Goal: Task Accomplishment & Management: Use online tool/utility

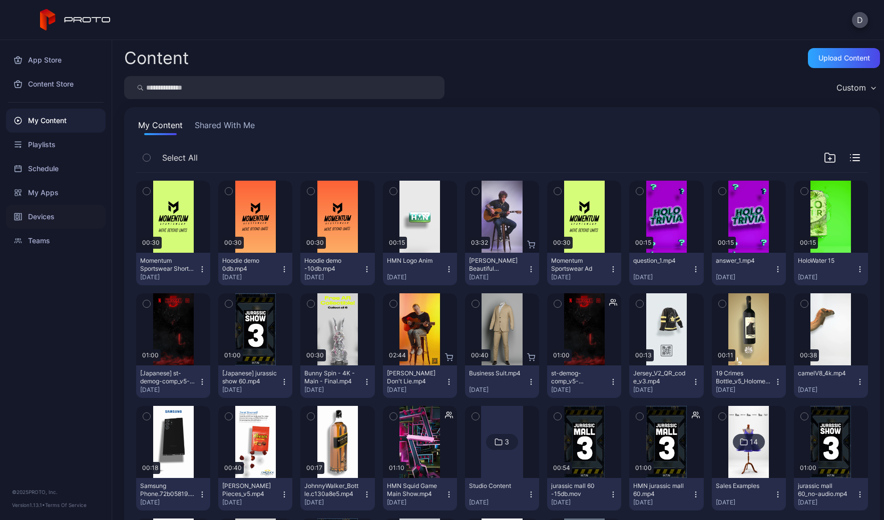
click at [60, 218] on div "Devices" at bounding box center [56, 217] width 100 height 24
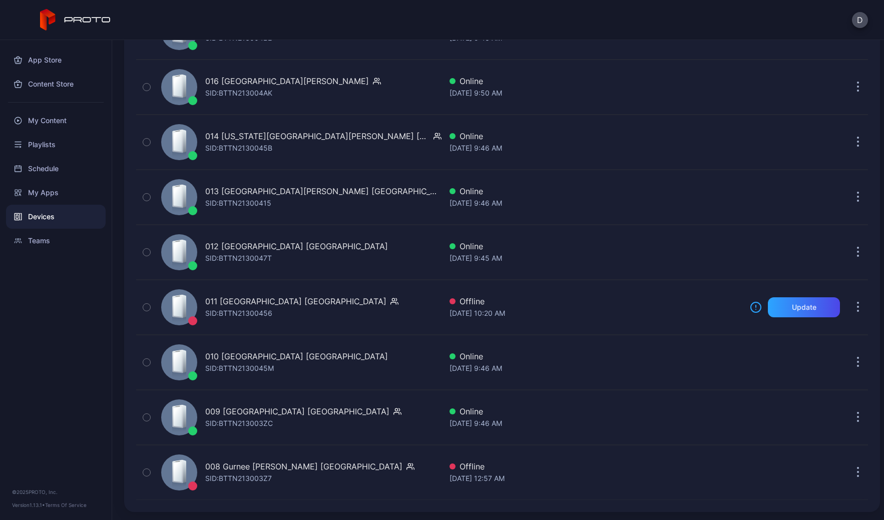
scroll to position [2179, 0]
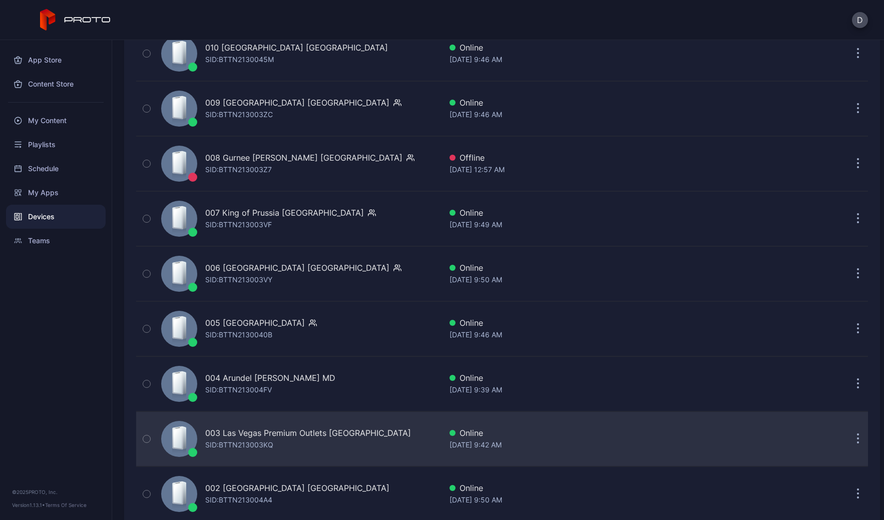
click at [405, 442] on div "003 Las Vegas Premium Outlets South NV SID: BTTN213003KQ" at bounding box center [299, 439] width 284 height 50
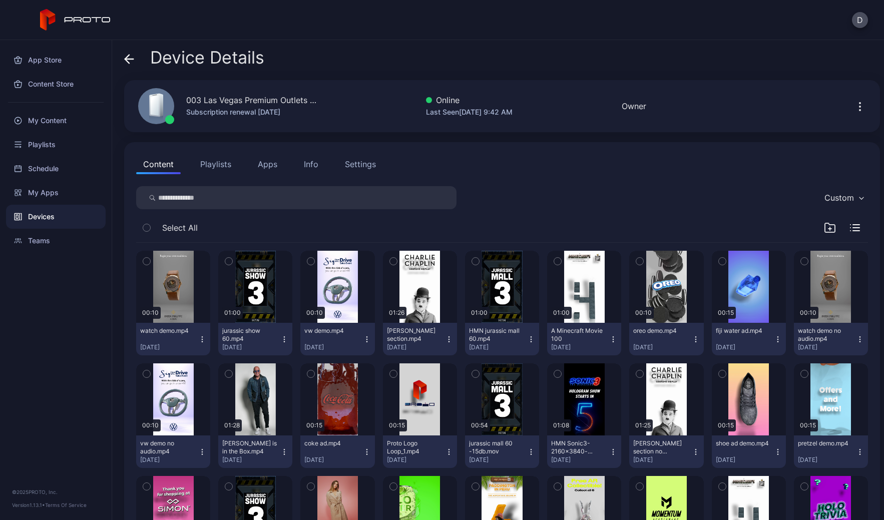
click at [315, 163] on div "Info" at bounding box center [311, 164] width 15 height 12
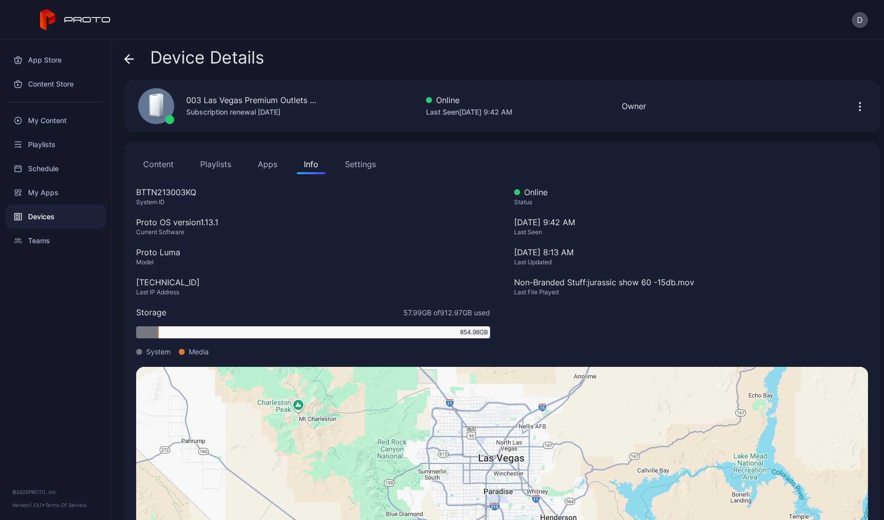
click at [361, 162] on div "Settings" at bounding box center [360, 164] width 31 height 12
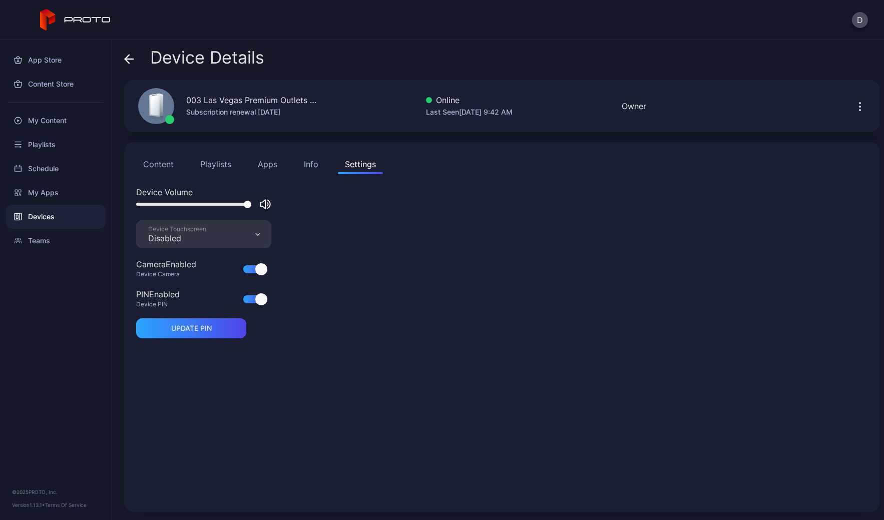
click at [164, 161] on button "Content" at bounding box center [158, 164] width 45 height 20
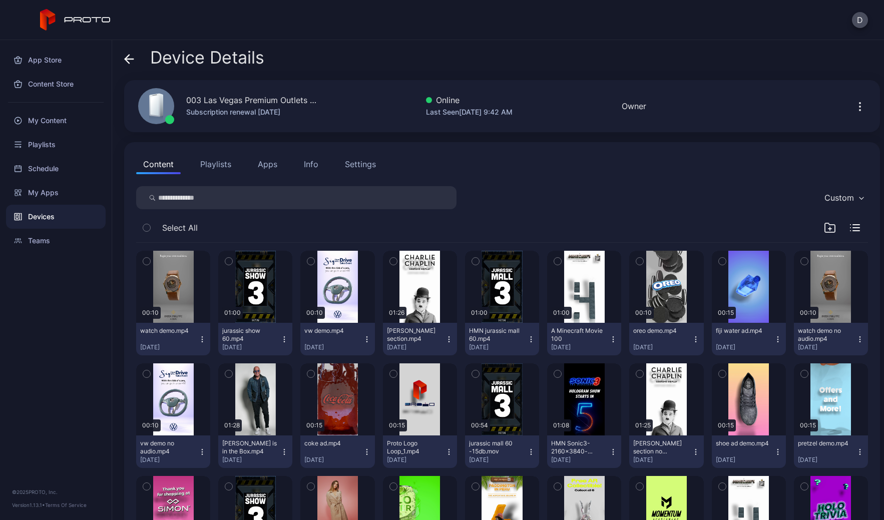
click at [854, 105] on icon "button" at bounding box center [860, 107] width 12 height 12
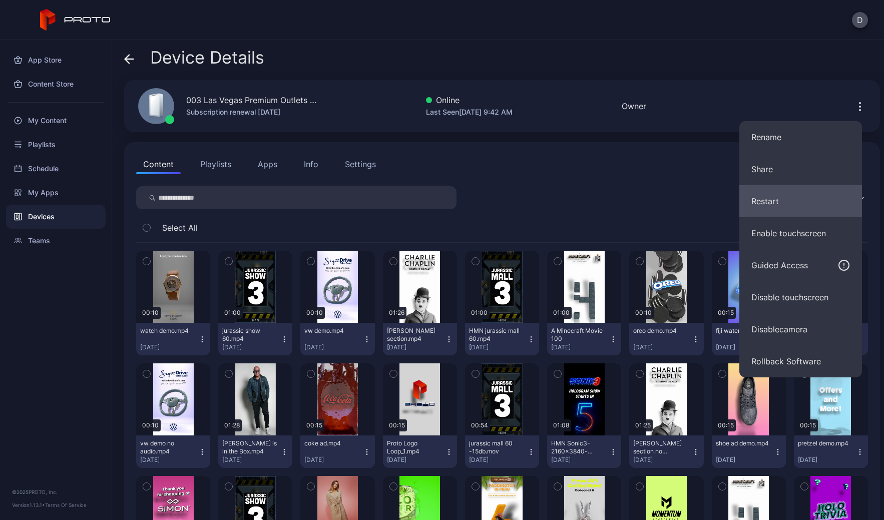
click at [769, 202] on button "Restart" at bounding box center [800, 201] width 123 height 32
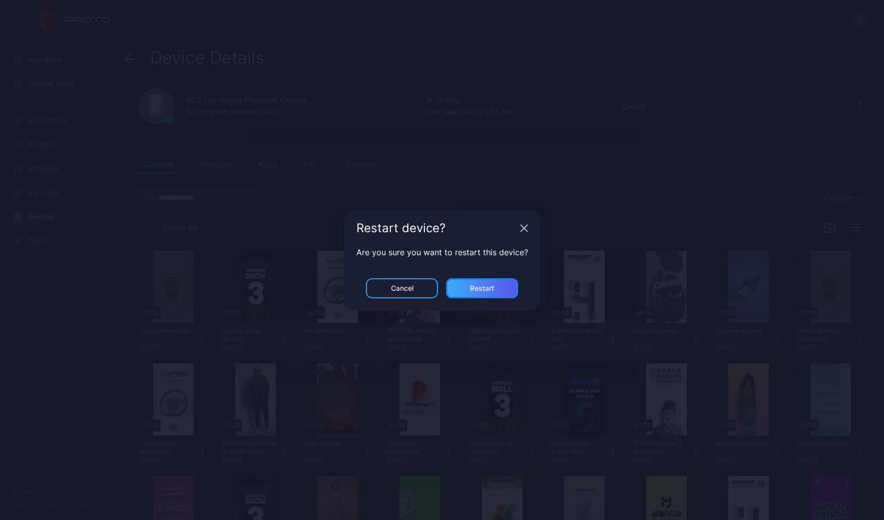
click at [488, 287] on div "Restart" at bounding box center [482, 288] width 24 height 8
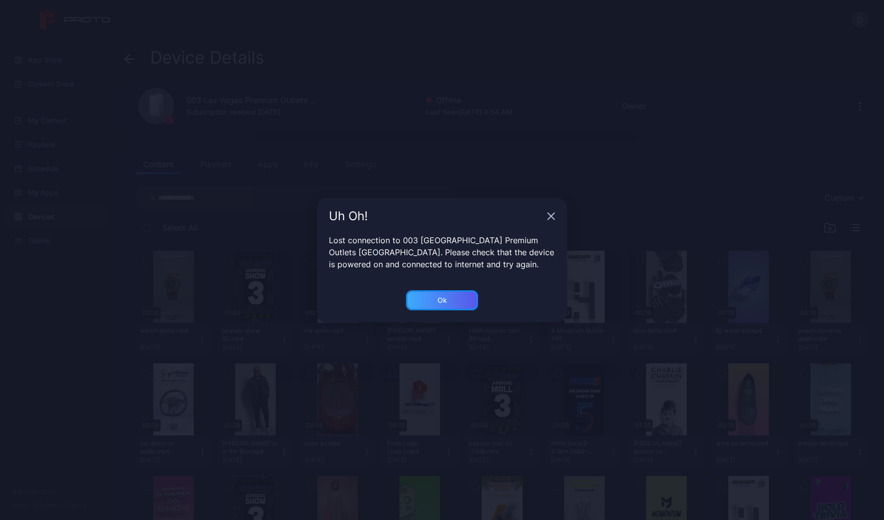
click at [441, 297] on div "Ok" at bounding box center [442, 300] width 10 height 8
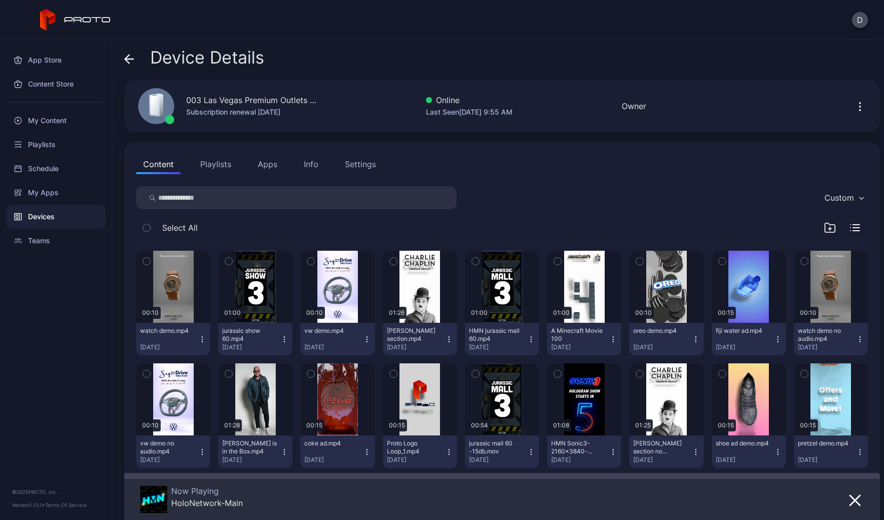
click at [273, 166] on button "Apps" at bounding box center [268, 164] width 34 height 20
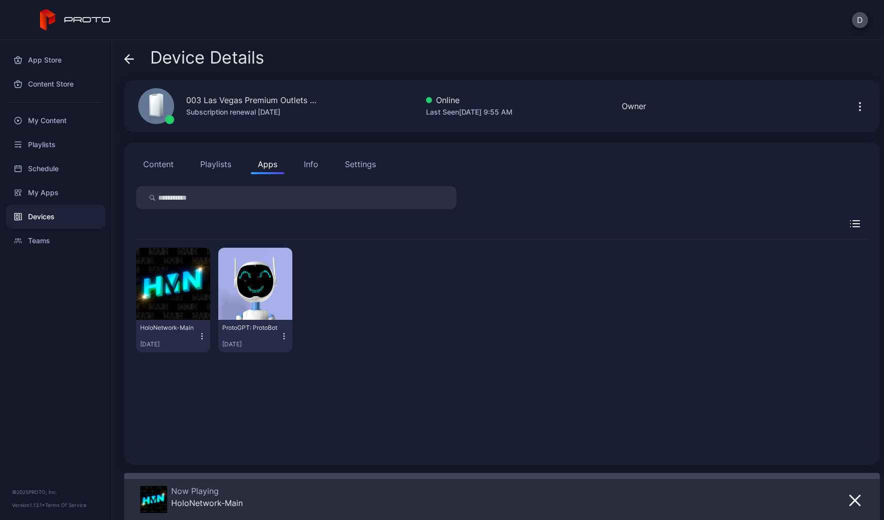
click at [202, 334] on icon "button" at bounding box center [202, 336] width 9 height 10
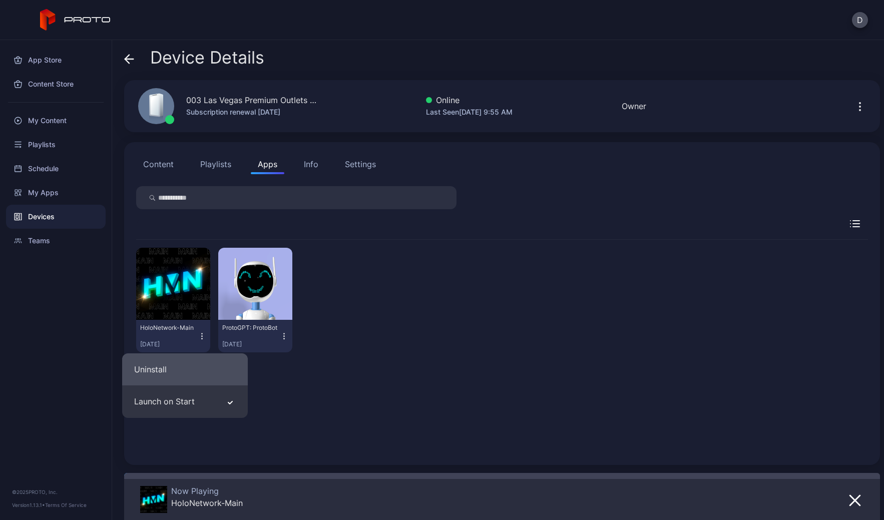
click at [182, 370] on button "Uninstall" at bounding box center [185, 369] width 126 height 32
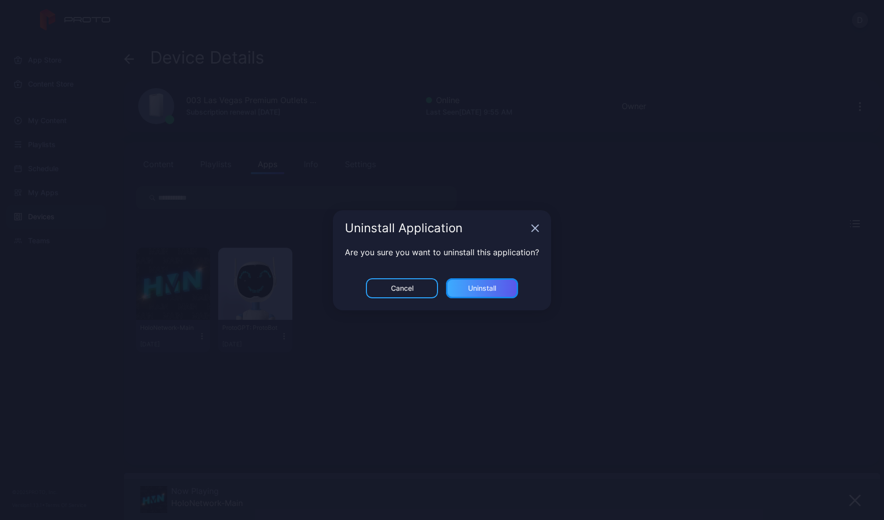
click at [485, 287] on div "Uninstall" at bounding box center [482, 288] width 28 height 8
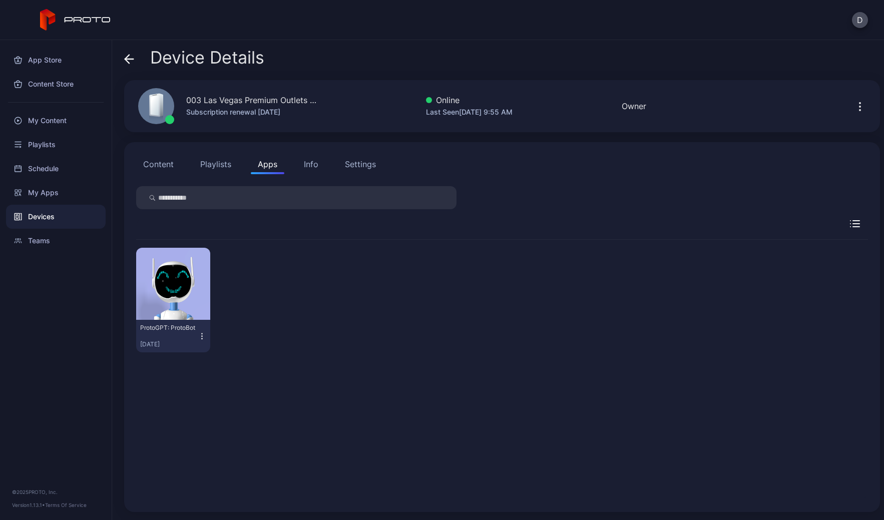
click at [859, 106] on icon "button" at bounding box center [859, 106] width 1 height 1
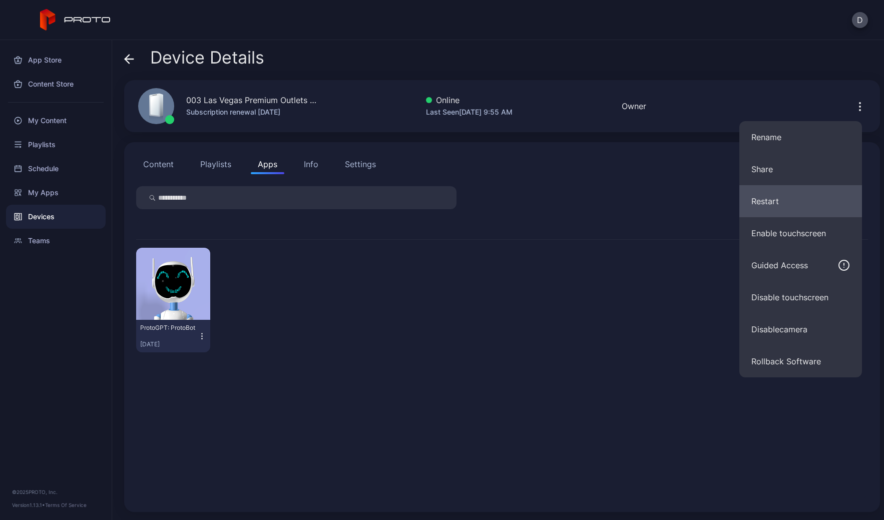
click at [784, 196] on button "Restart" at bounding box center [800, 201] width 123 height 32
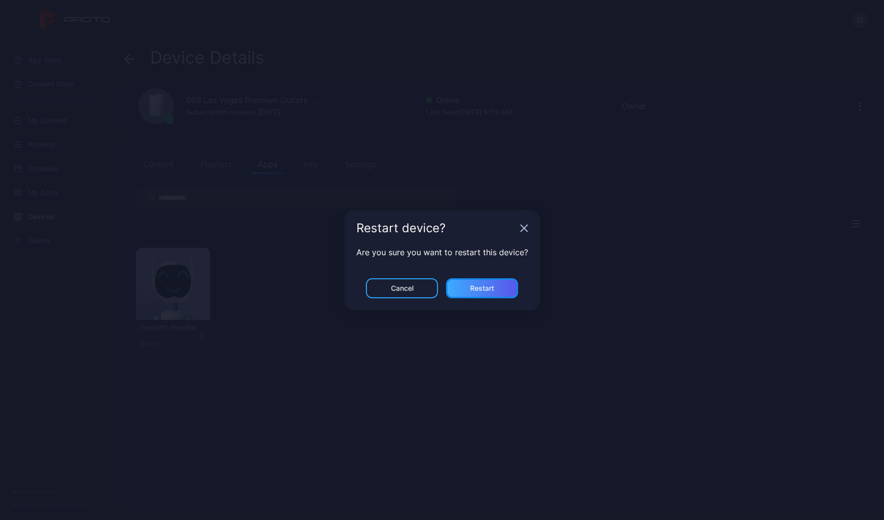
click at [503, 287] on div "Restart" at bounding box center [482, 288] width 72 height 20
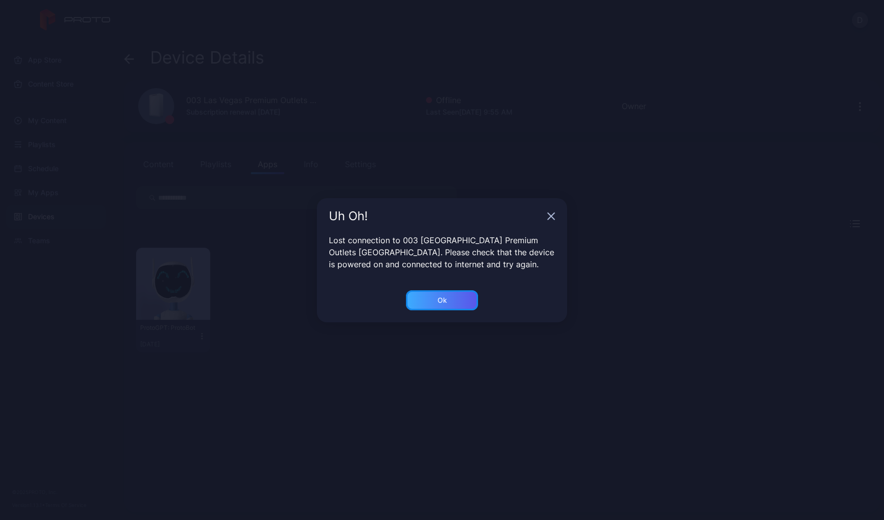
click at [438, 300] on div "Ok" at bounding box center [442, 300] width 10 height 8
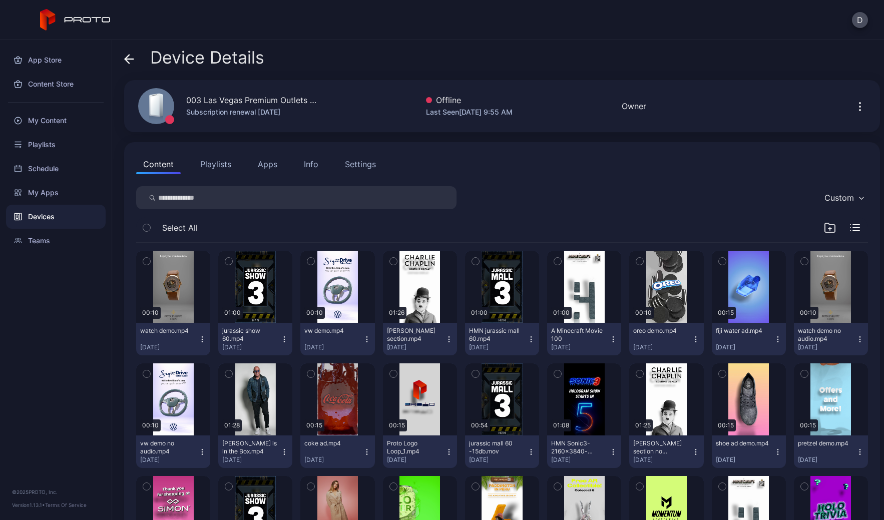
click at [69, 220] on div "Devices" at bounding box center [56, 217] width 100 height 24
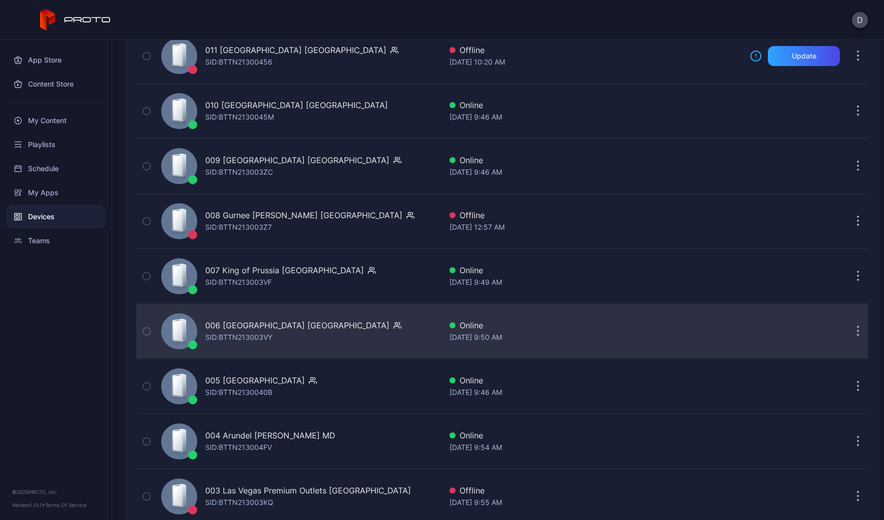
scroll to position [2311, 0]
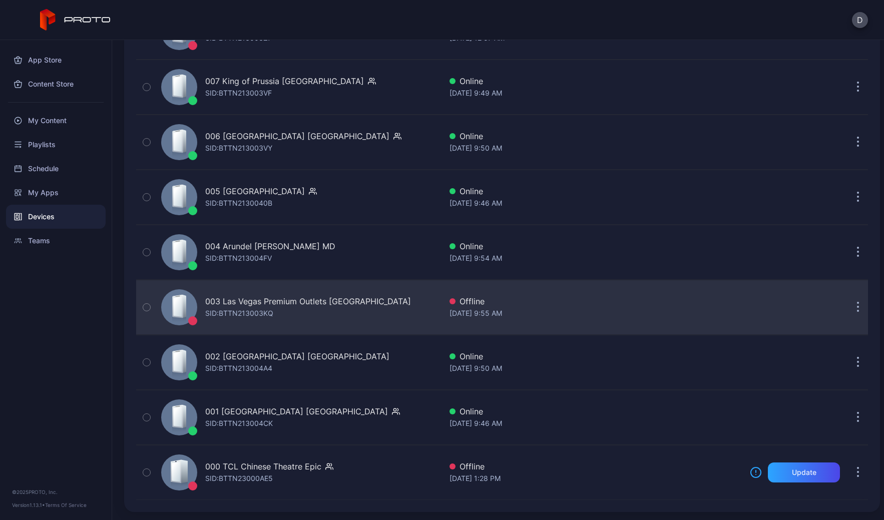
click at [379, 314] on div "003 Las Vegas Premium Outlets South NV SID: BTTN213003KQ" at bounding box center [299, 307] width 284 height 50
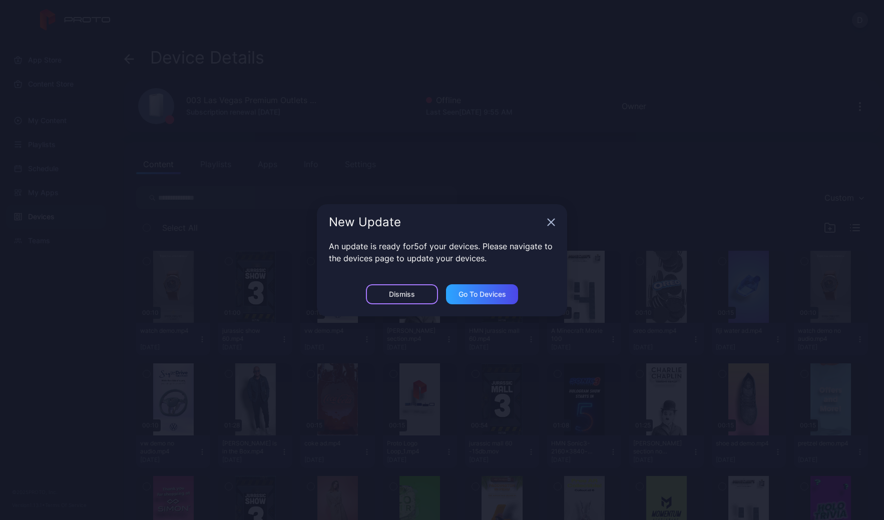
click at [409, 294] on div "Dismiss" at bounding box center [402, 294] width 26 height 8
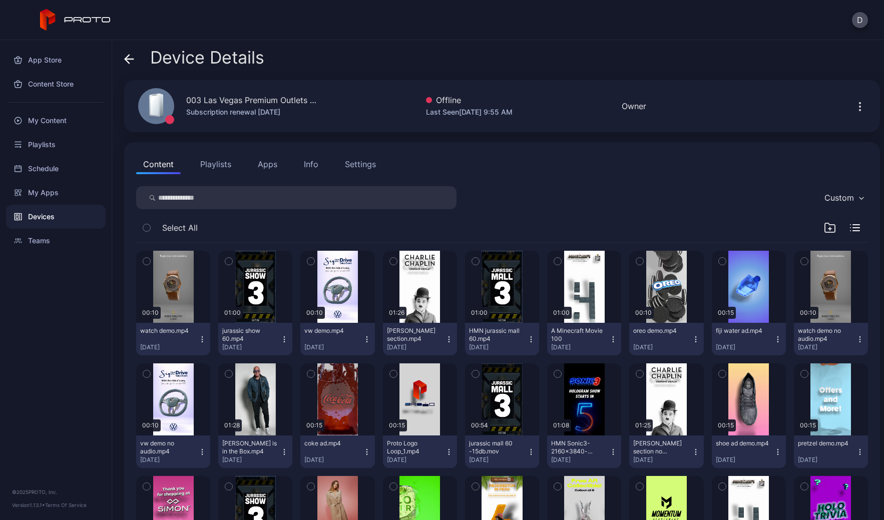
click at [318, 65] on div "Device Details" at bounding box center [502, 60] width 756 height 24
click at [8, 223] on div "Devices" at bounding box center [56, 217] width 100 height 24
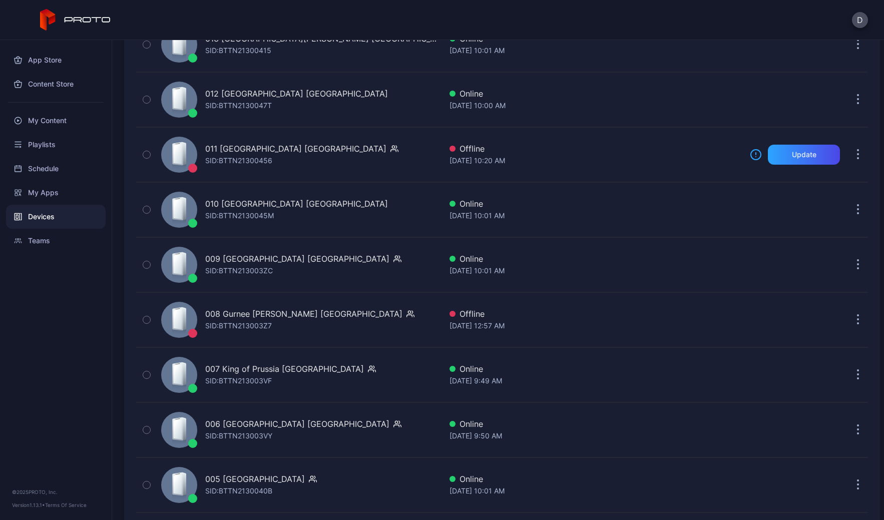
scroll to position [2126, 0]
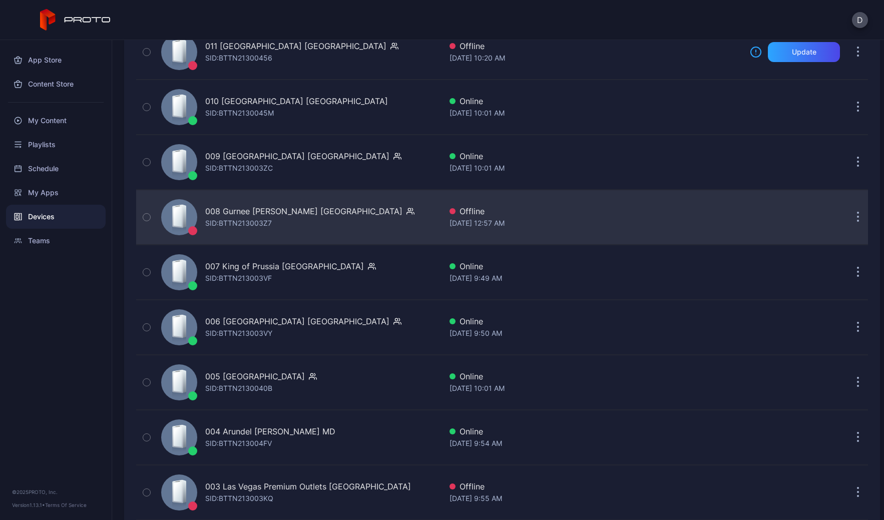
click at [340, 226] on div "008 Gurnee [PERSON_NAME] IL [PERSON_NAME]: BTTN213003Z7" at bounding box center [299, 217] width 284 height 50
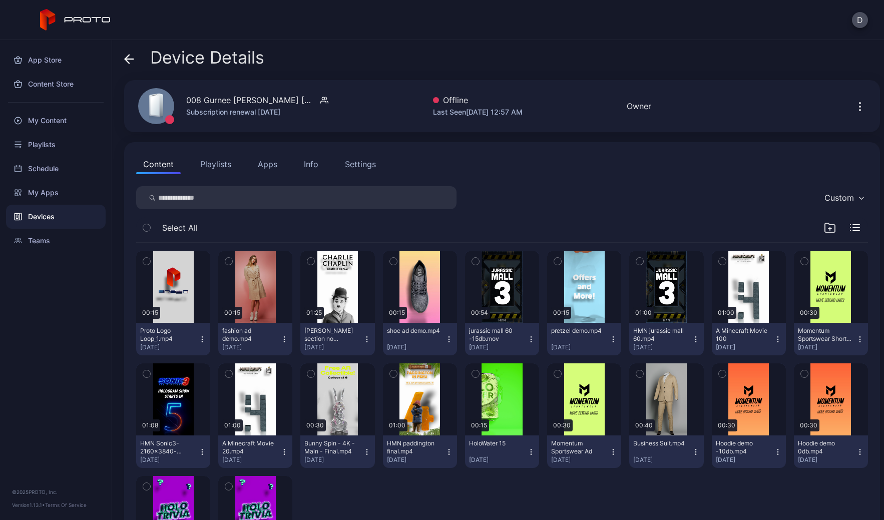
click at [129, 57] on icon at bounding box center [129, 59] width 10 height 10
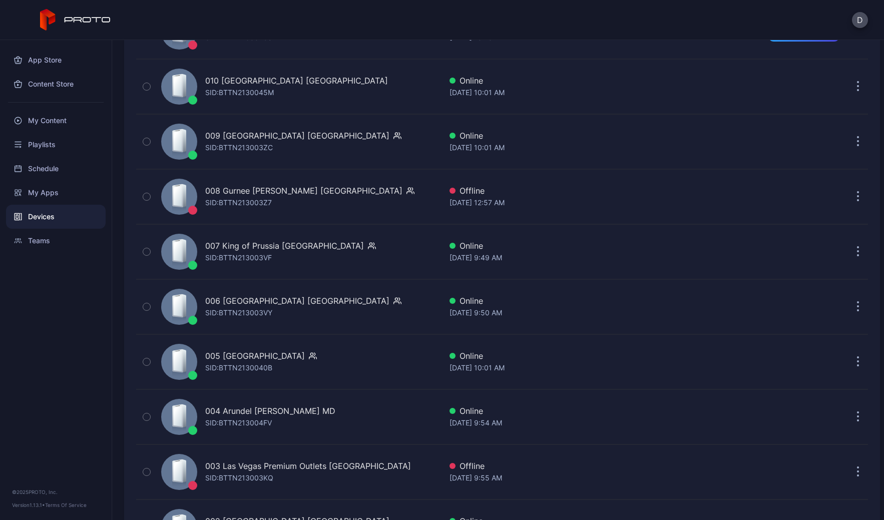
scroll to position [2311, 0]
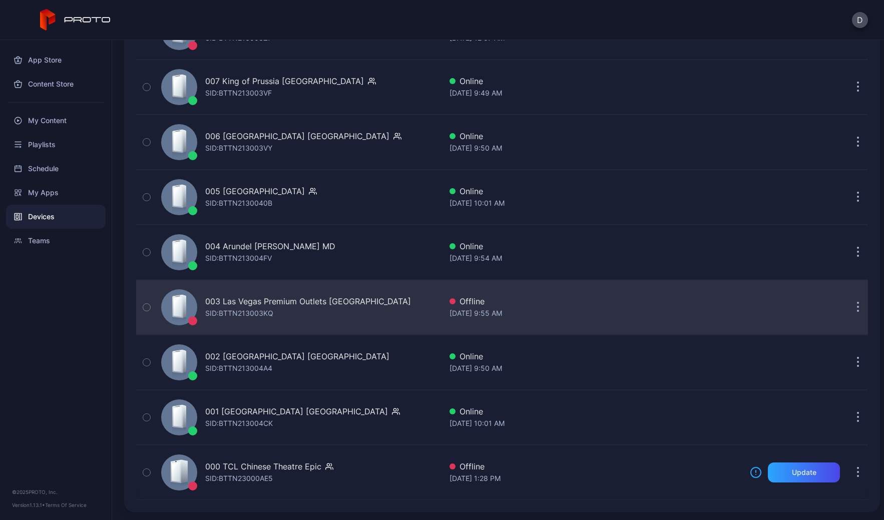
click at [267, 310] on div "SID: BTTN213003KQ" at bounding box center [239, 313] width 68 height 12
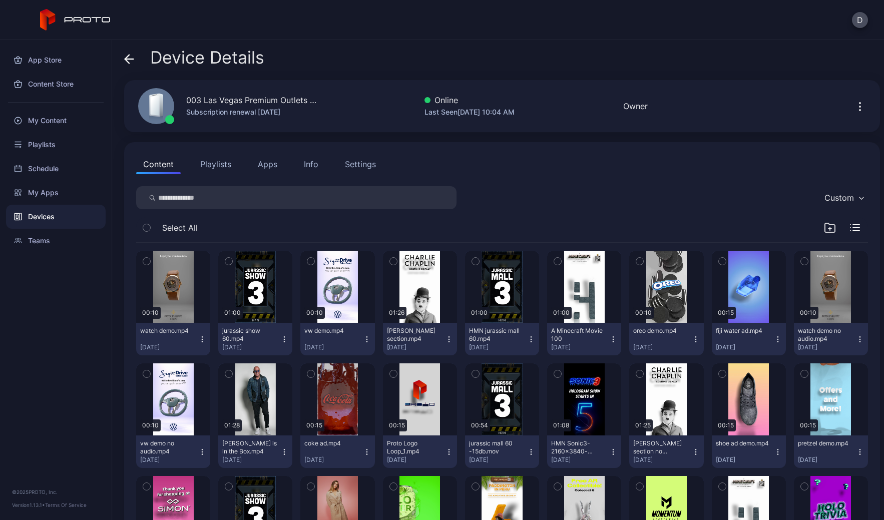
click at [511, 188] on div "Custom" at bounding box center [502, 197] width 732 height 23
click at [265, 164] on button "Apps" at bounding box center [268, 164] width 34 height 20
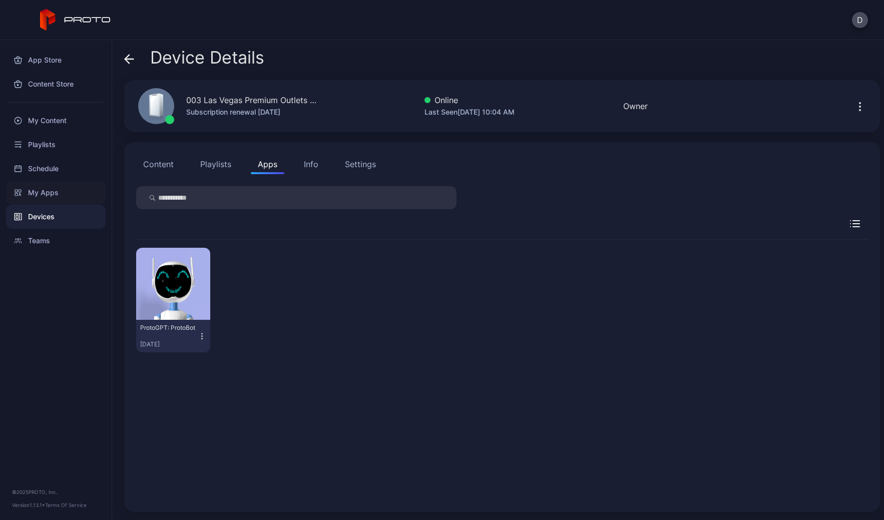
click at [48, 189] on div "My Apps" at bounding box center [56, 193] width 100 height 24
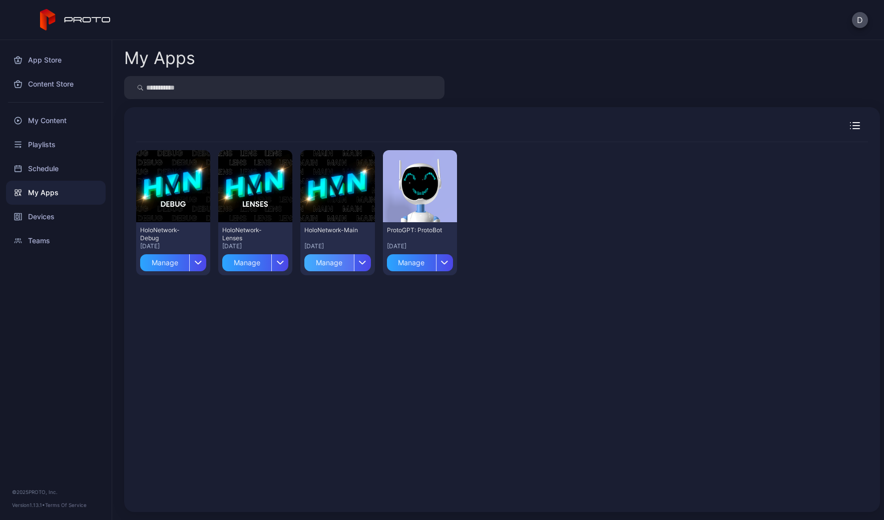
click at [327, 261] on div "Manage" at bounding box center [328, 262] width 49 height 17
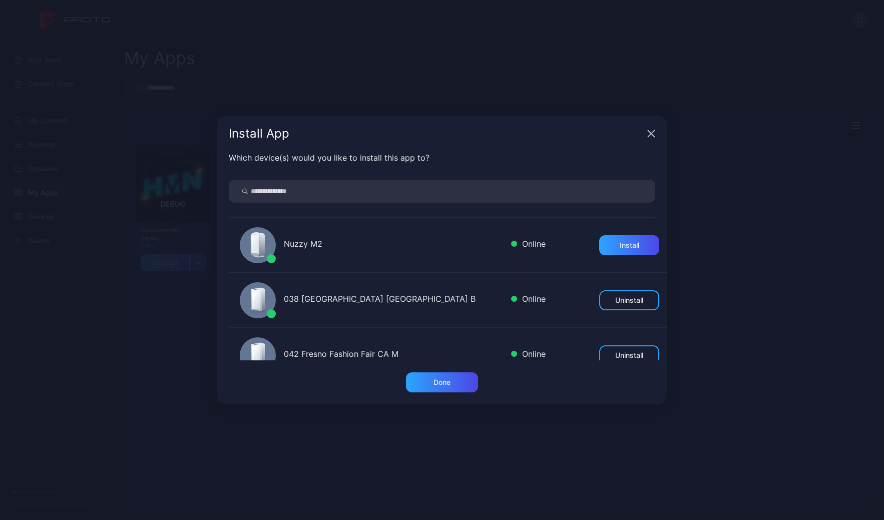
click at [293, 195] on input "search" at bounding box center [442, 191] width 426 height 23
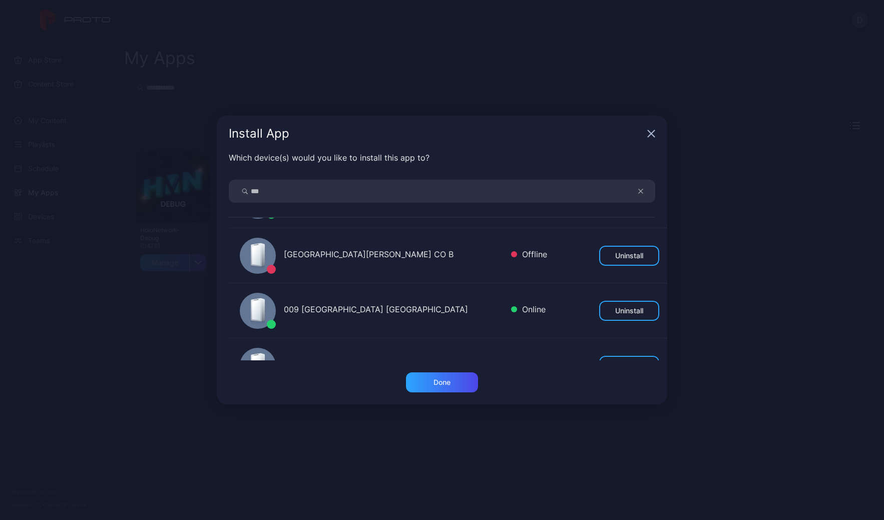
scroll to position [643, 0]
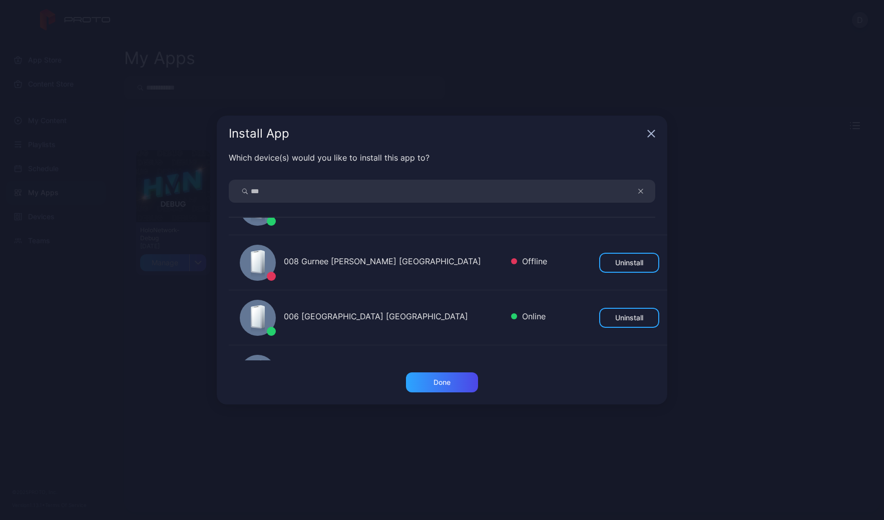
click at [278, 190] on input "***" at bounding box center [442, 191] width 426 height 23
type input "*****"
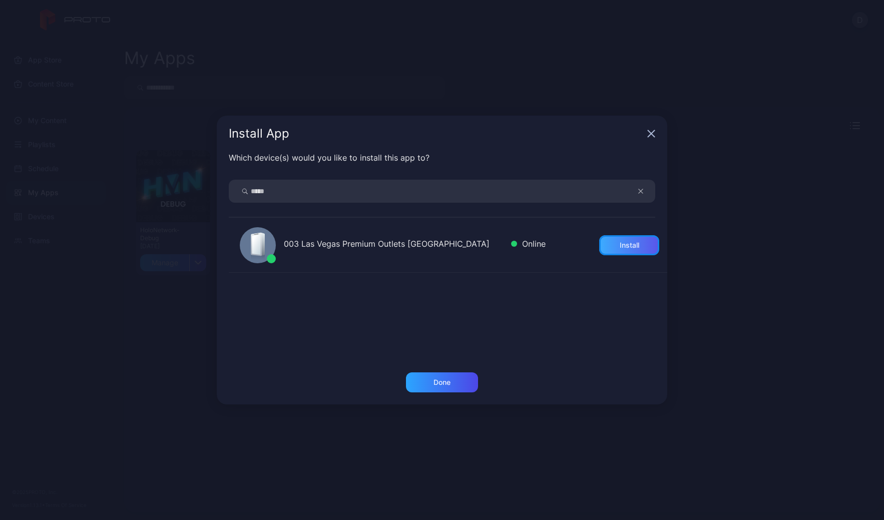
click at [605, 244] on div "Install" at bounding box center [629, 245] width 60 height 20
click at [455, 377] on div "Done" at bounding box center [442, 382] width 72 height 20
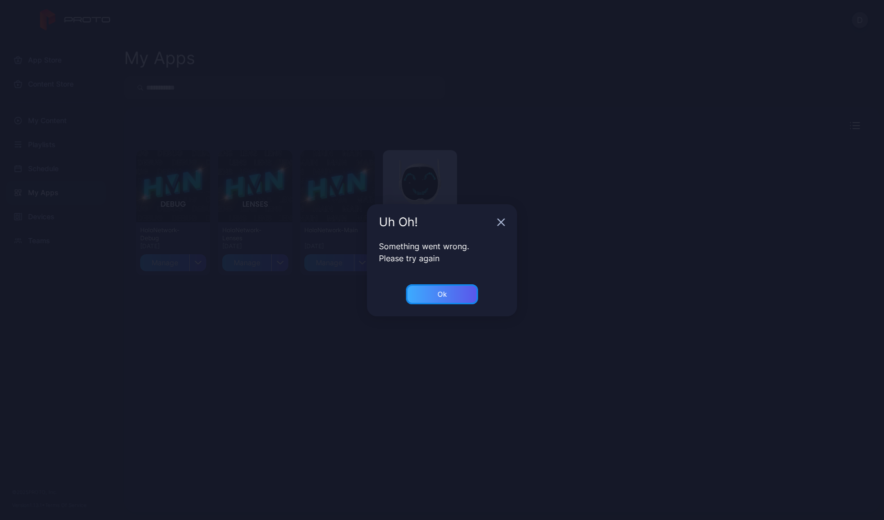
click at [446, 292] on div "Ok" at bounding box center [442, 294] width 72 height 20
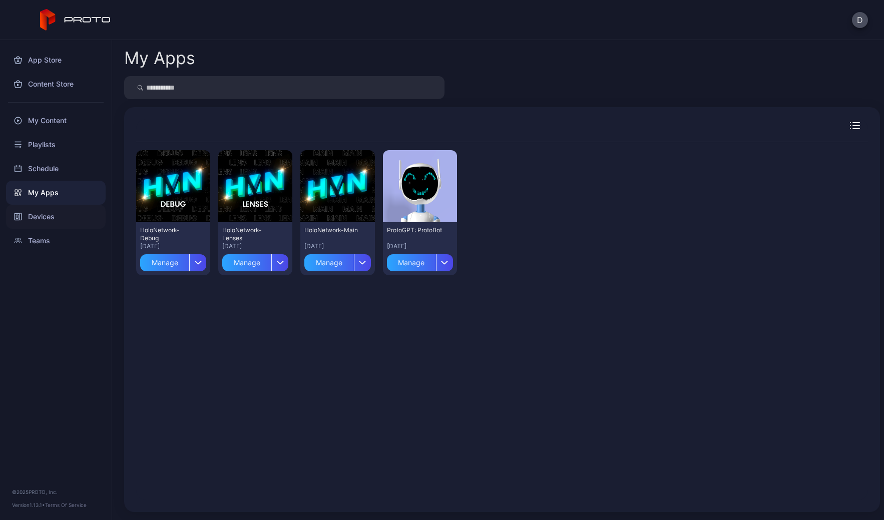
click at [50, 221] on div "Devices" at bounding box center [56, 217] width 100 height 24
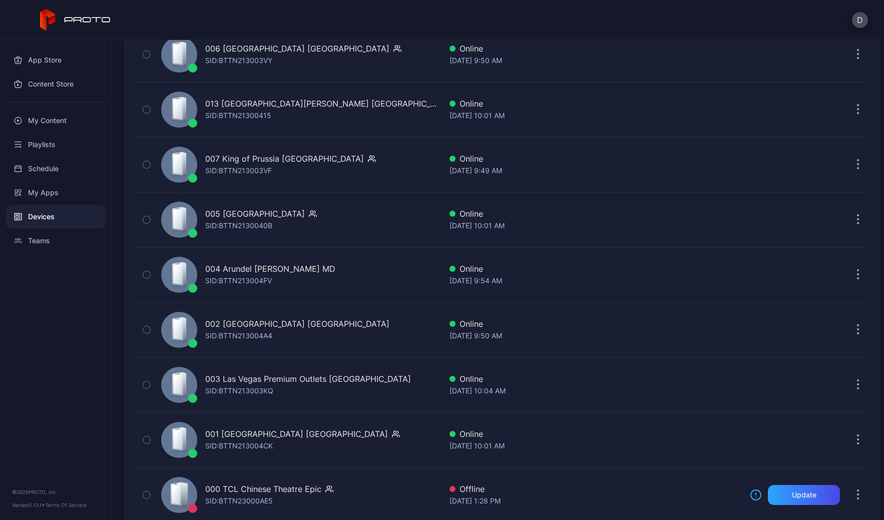
scroll to position [2311, 0]
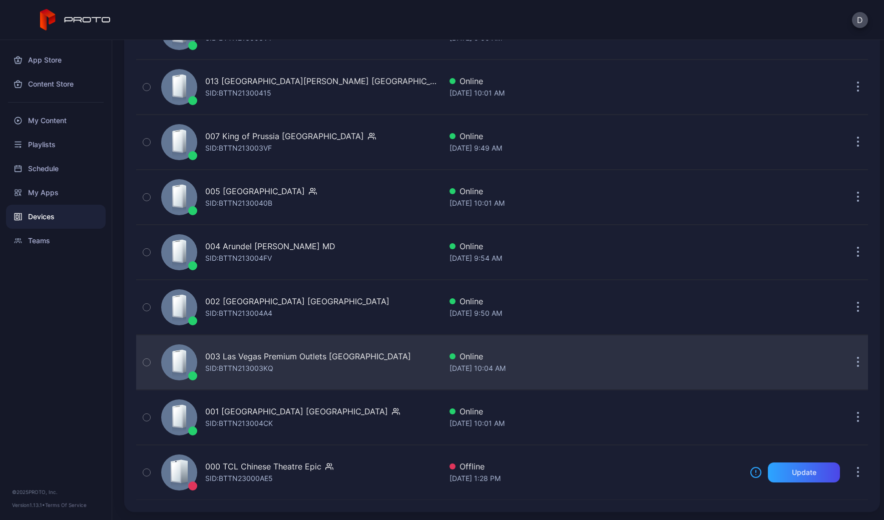
click at [399, 361] on div "003 Las Vegas Premium Outlets [GEOGRAPHIC_DATA] SID: BTTN213003KQ" at bounding box center [299, 362] width 284 height 50
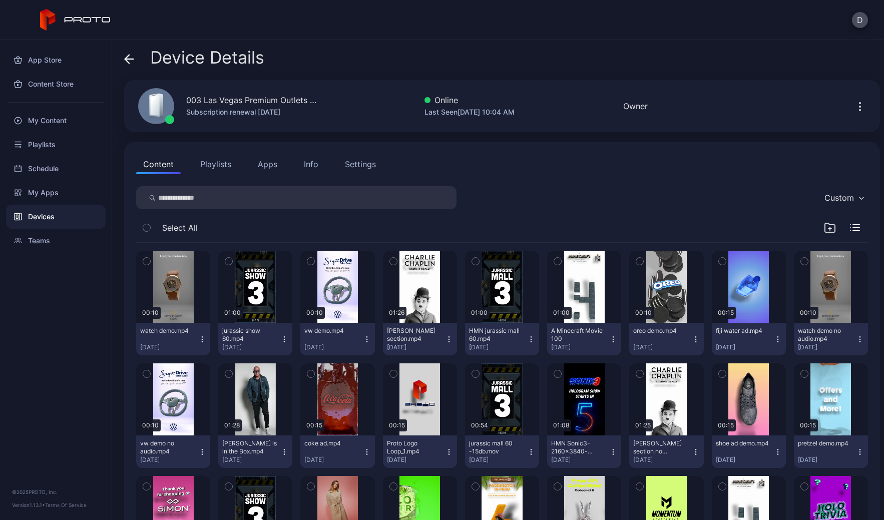
click at [270, 161] on button "Apps" at bounding box center [268, 164] width 34 height 20
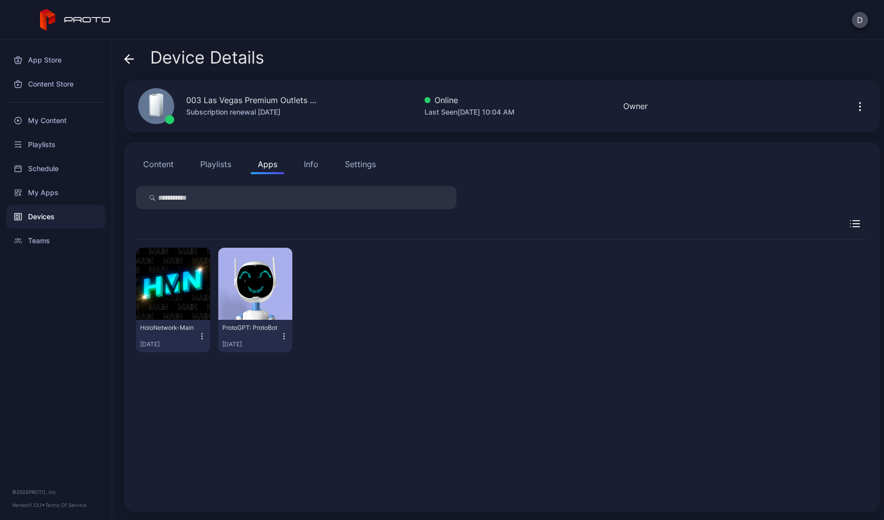
click at [202, 338] on icon "button" at bounding box center [202, 338] width 1 height 1
click at [178, 403] on button "Launch on Start" at bounding box center [172, 401] width 85 height 32
click at [171, 284] on div "button" at bounding box center [173, 284] width 5 height 6
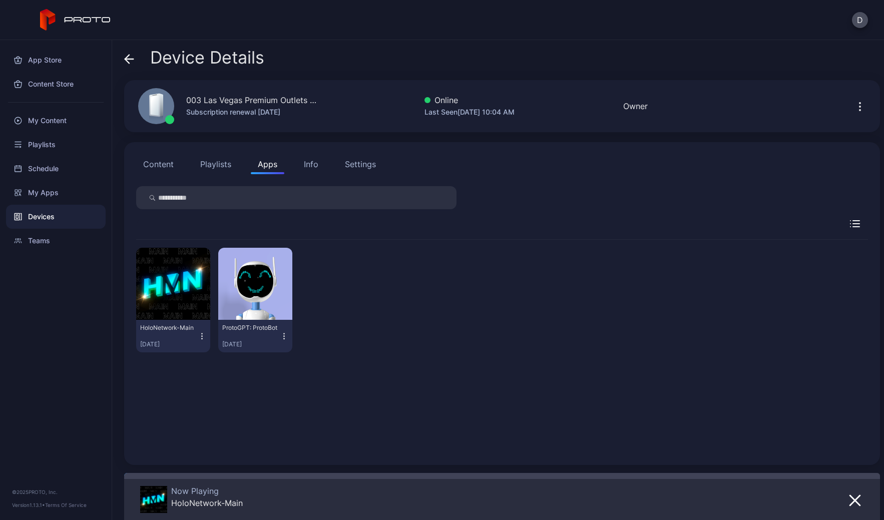
click at [127, 56] on icon at bounding box center [127, 59] width 4 height 9
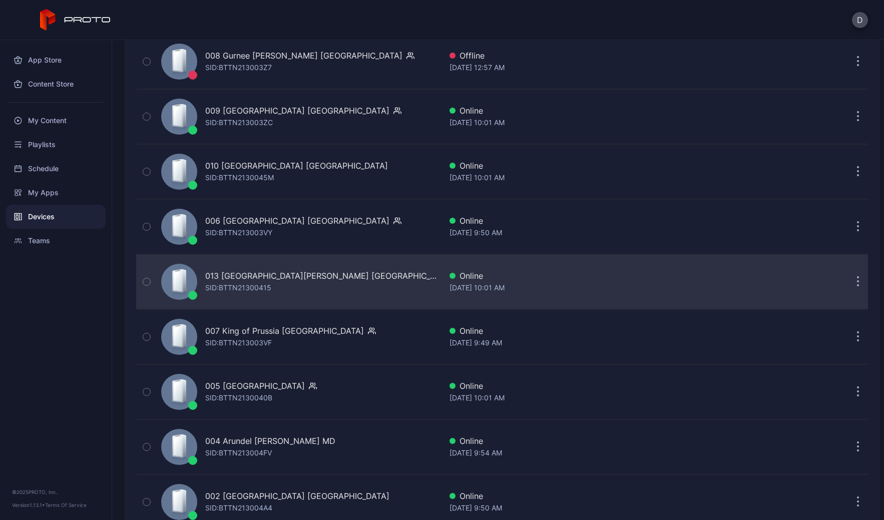
scroll to position [2027, 0]
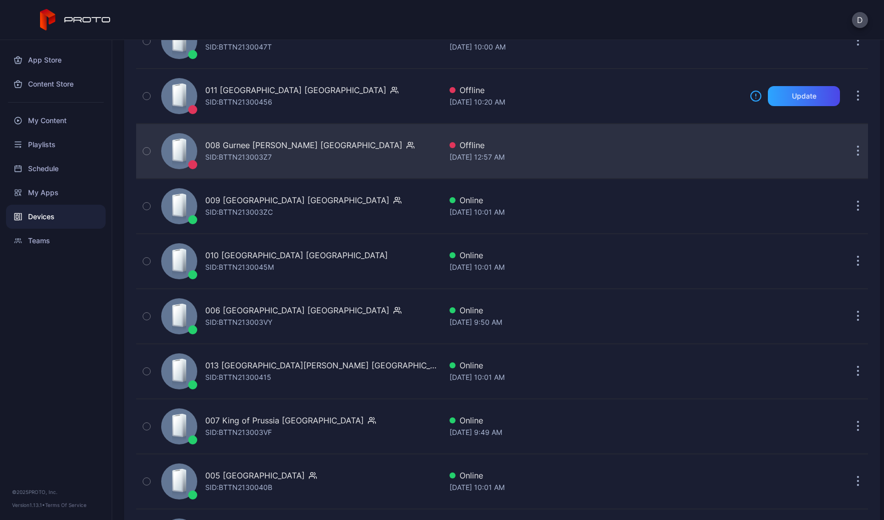
click at [344, 134] on div "008 Gurnee Mills IL SID: BTTN213003Z7" at bounding box center [299, 151] width 284 height 50
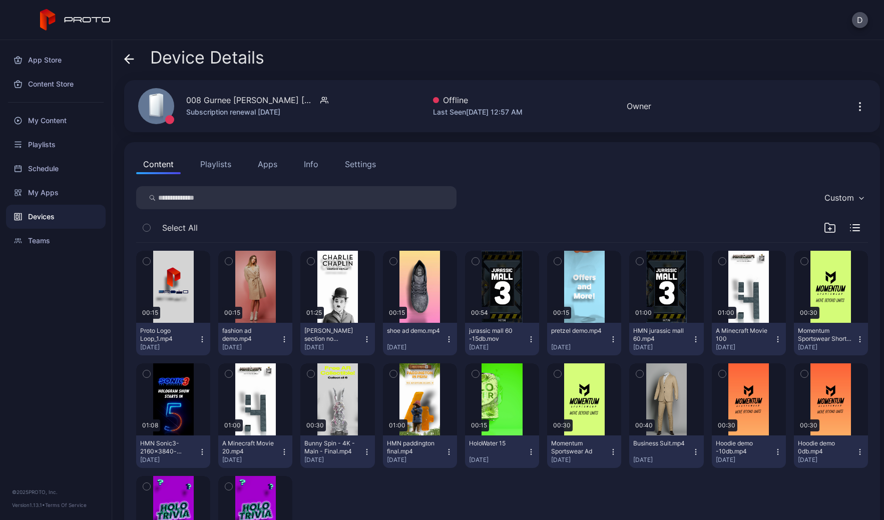
click at [552, 167] on div "Content Playlists Apps Info Settings" at bounding box center [502, 164] width 732 height 20
click at [271, 166] on button "Apps" at bounding box center [268, 164] width 34 height 20
click at [260, 167] on button "Apps" at bounding box center [268, 164] width 34 height 20
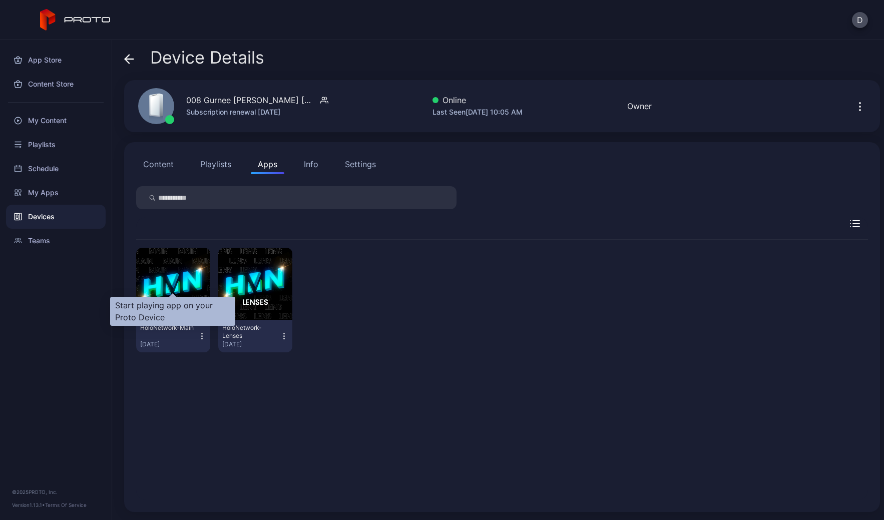
drag, startPoint x: 181, startPoint y: 282, endPoint x: 165, endPoint y: 301, distance: 24.9
click at [0, 0] on div "button" at bounding box center [0, 0] width 0 height 0
click at [48, 224] on div "Devices" at bounding box center [56, 217] width 100 height 24
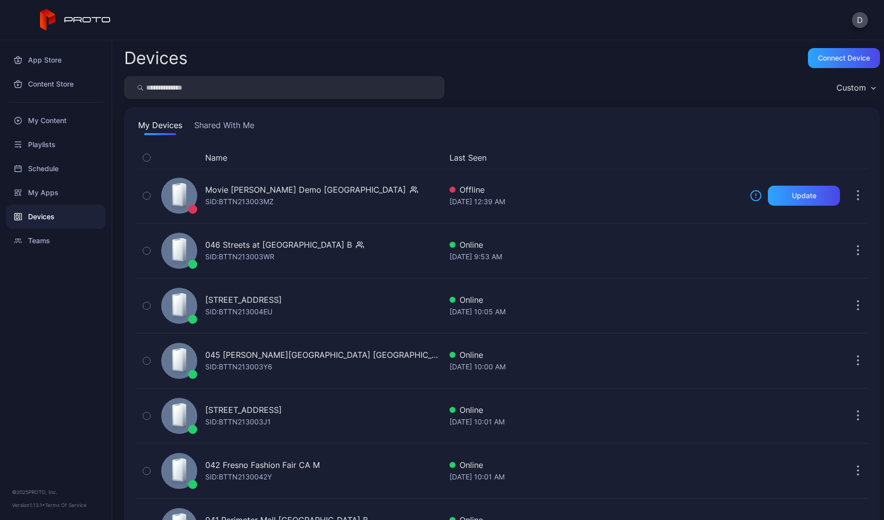
click at [834, 93] on div "Custom" at bounding box center [855, 87] width 49 height 15
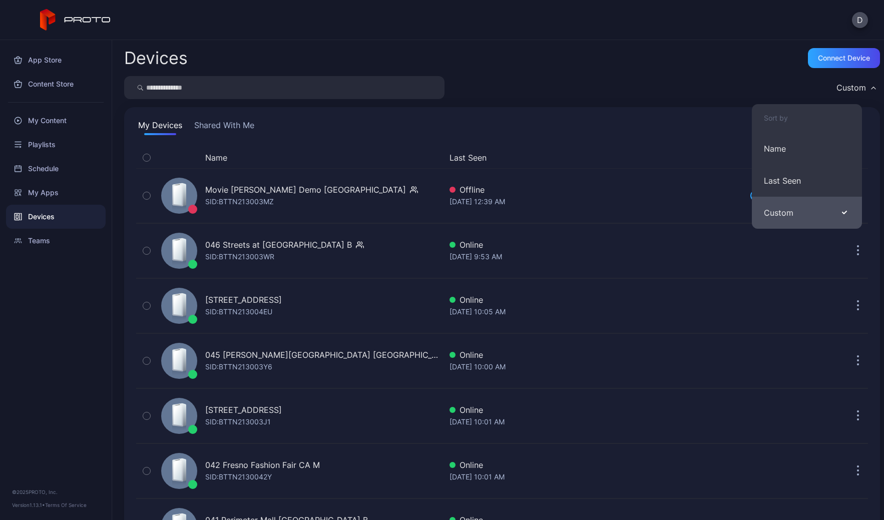
click at [795, 215] on button "Custom" at bounding box center [807, 213] width 110 height 32
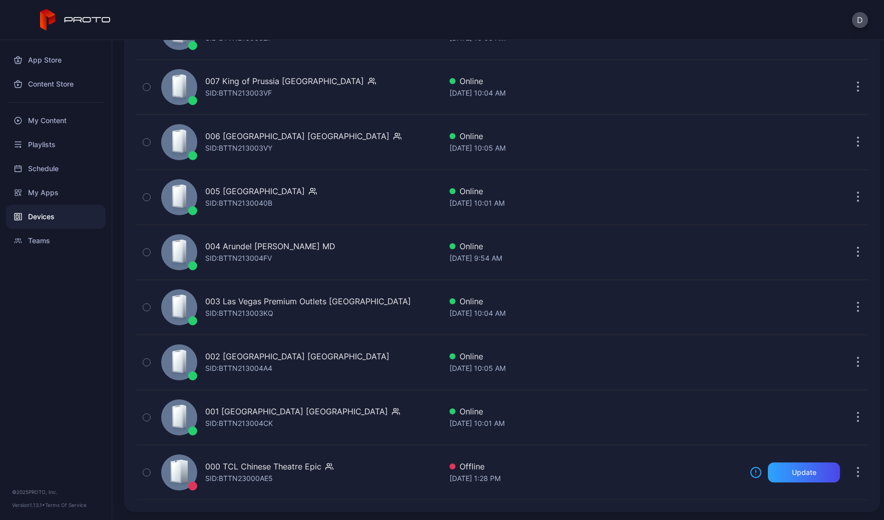
scroll to position [1893, 0]
